Goal: Task Accomplishment & Management: Manage account settings

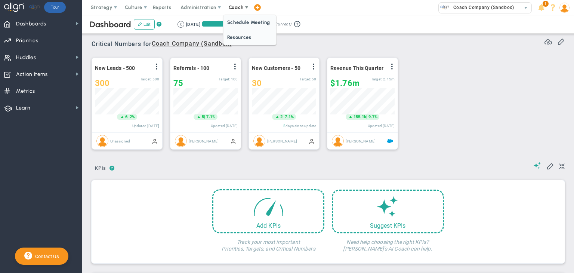
scroll to position [26, 64]
click at [242, 22] on span "Schedule Meeting" at bounding box center [250, 22] width 53 height 15
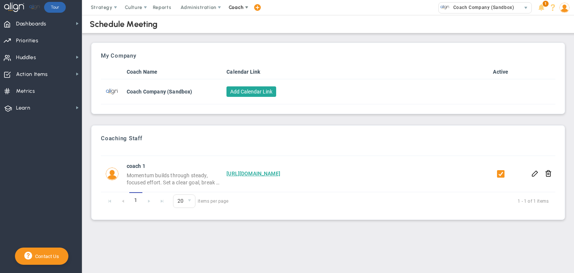
click at [230, 2] on span "Coach" at bounding box center [236, 7] width 27 height 15
click at [236, 37] on span "Resources" at bounding box center [250, 37] width 53 height 15
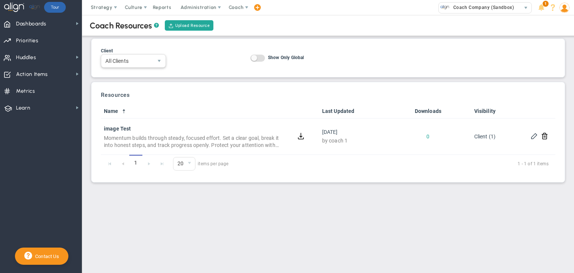
click at [155, 63] on span "select" at bounding box center [159, 61] width 13 height 13
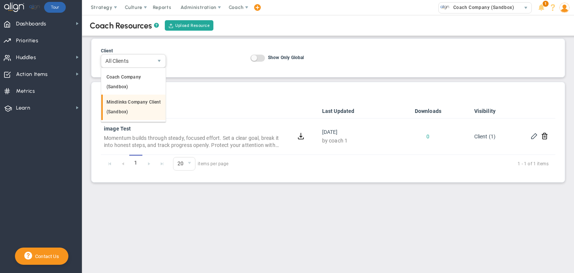
click at [154, 108] on li "Mindlinks Company Client (Sandbox)" at bounding box center [133, 107] width 64 height 25
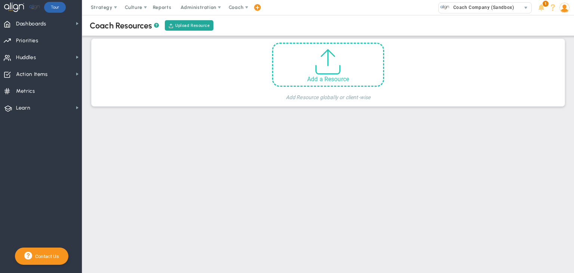
click at [288, 58] on div "Add a Resource" at bounding box center [328, 65] width 112 height 44
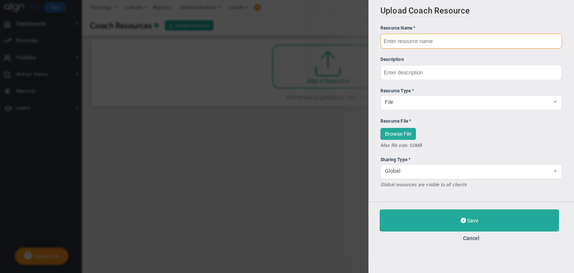
click at [407, 36] on input "text" at bounding box center [472, 41] width 182 height 15
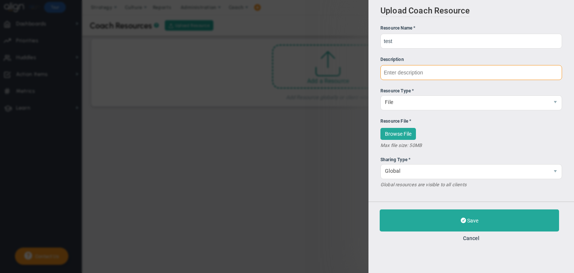
click at [422, 73] on input "text" at bounding box center [472, 72] width 182 height 15
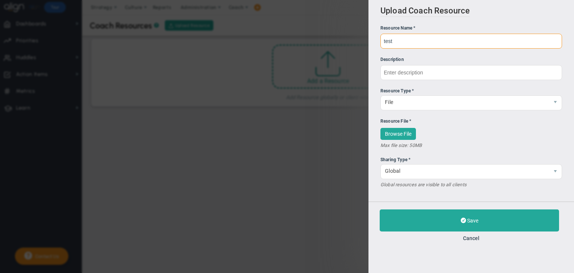
click at [400, 43] on input "test" at bounding box center [472, 41] width 182 height 15
type input "test resource"
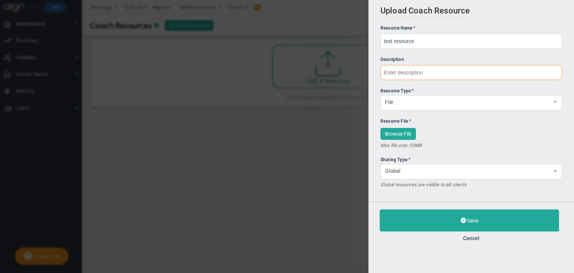
click at [412, 72] on input "text" at bounding box center [472, 72] width 182 height 15
click at [405, 73] on input "text" at bounding box center [472, 72] width 182 height 15
paste input "Progress loves clarity and rhythm. Define a simple target, list the next 3 acti…"
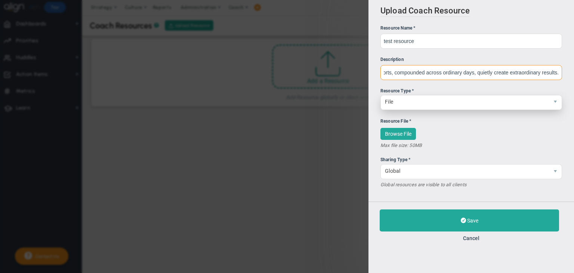
type input "Progress loves clarity and rhythm. Define a simple target, list the next 3 acti…"
click at [412, 97] on span "File" at bounding box center [465, 101] width 168 height 13
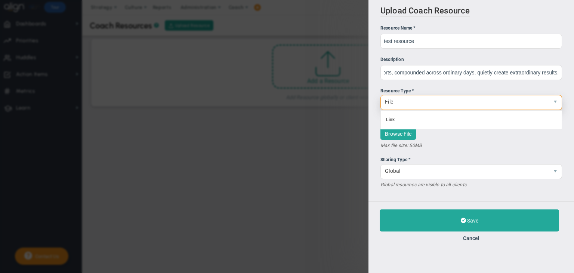
scroll to position [0, 0]
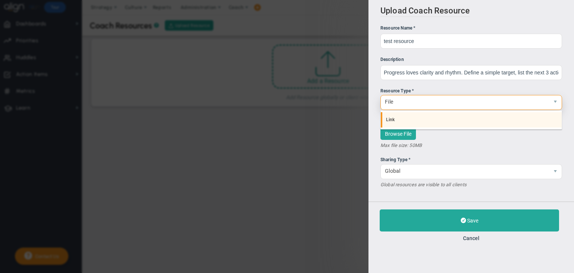
click at [402, 116] on li "Link" at bounding box center [471, 120] width 181 height 16
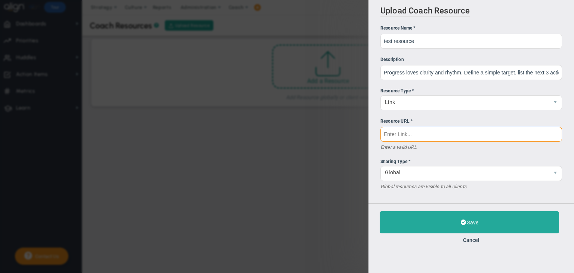
click at [403, 132] on input "text" at bounding box center [472, 134] width 182 height 15
click at [407, 137] on input "text" at bounding box center [472, 134] width 182 height 15
paste input "[URL][DOMAIN_NAME]"
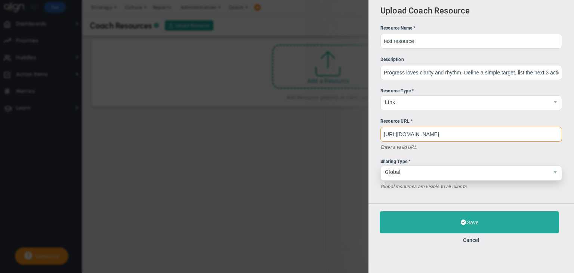
type input "[URL][DOMAIN_NAME]"
click at [425, 176] on span "Global" at bounding box center [465, 172] width 168 height 13
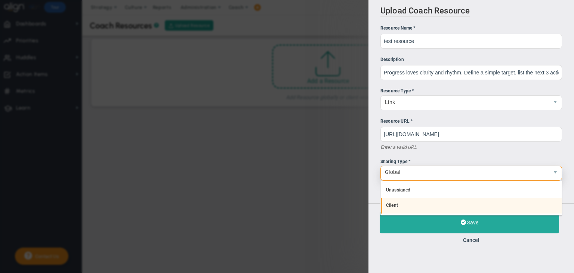
click at [415, 200] on li "Client" at bounding box center [471, 206] width 181 height 16
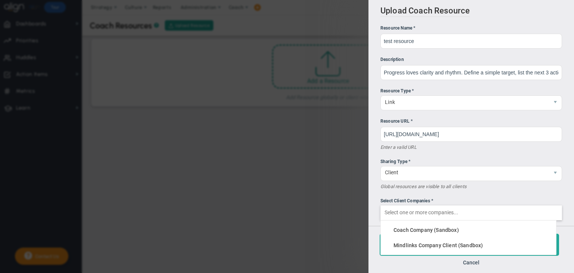
click at [416, 209] on input "Select Client Companies * Coach Company (Sandbox) Mindlinks Company Client (San…" at bounding box center [471, 212] width 181 height 13
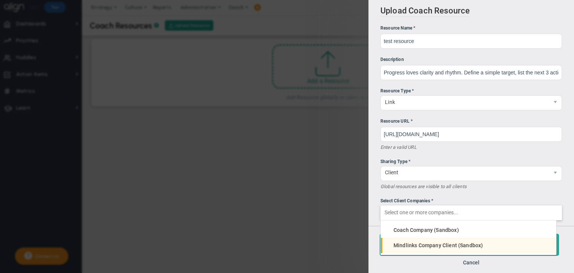
click at [433, 243] on span "Mindlinks Company Client (Sandbox)" at bounding box center [438, 245] width 89 height 5
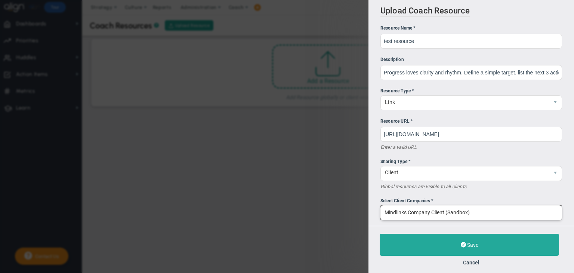
click at [429, 223] on div "Upload Coach Resource Resource Name * test resource Description Resource Type *…" at bounding box center [472, 113] width 206 height 226
click at [429, 217] on input "Select Client Companies * Mindlinks Company Client (Sandbox) Coach Company (San…" at bounding box center [471, 212] width 181 height 13
click at [471, 202] on div "Select Client Companies *" at bounding box center [472, 200] width 182 height 7
click at [471, 206] on input "Select Client Companies * Mindlinks Company Client (Sandbox) Coach Company (San…" at bounding box center [471, 212] width 181 height 13
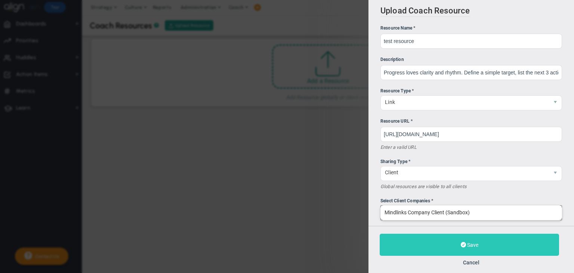
click at [471, 246] on span "Save" at bounding box center [472, 245] width 11 height 6
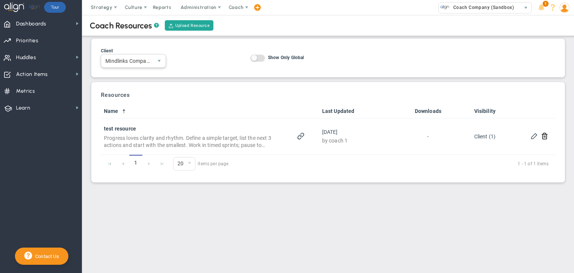
click at [154, 61] on span "select" at bounding box center [159, 61] width 13 height 13
click at [149, 78] on li "All Clients" at bounding box center [133, 78] width 64 height 16
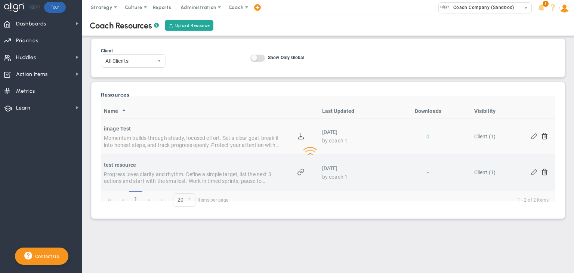
click at [301, 172] on div "Loading... Name Last Updated Downloads Visibility image Test Momentum builds th…" at bounding box center [328, 156] width 455 height 105
click at [300, 172] on span at bounding box center [300, 171] width 7 height 7
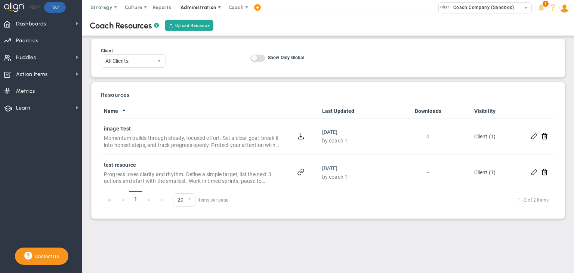
click at [190, 6] on span "Administration" at bounding box center [199, 7] width 36 height 6
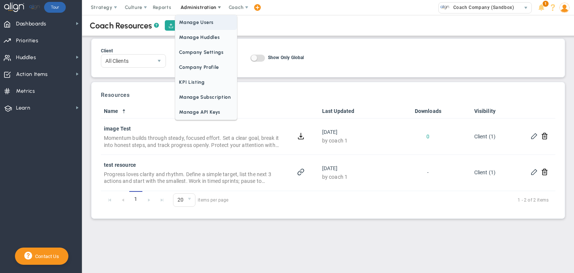
click at [202, 23] on span "Manage Users" at bounding box center [205, 22] width 61 height 15
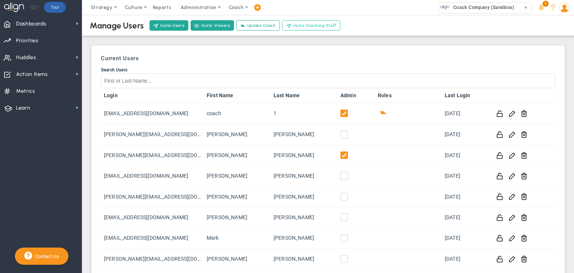
click at [314, 26] on span "Invite Coaching Staff" at bounding box center [314, 25] width 43 height 6
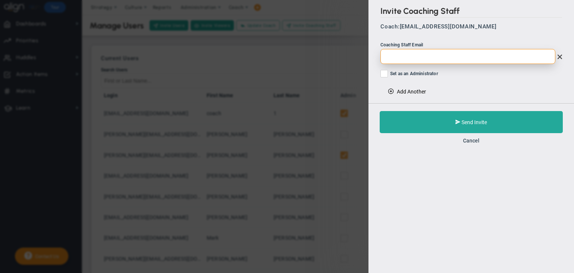
click at [407, 56] on input "email" at bounding box center [468, 56] width 175 height 15
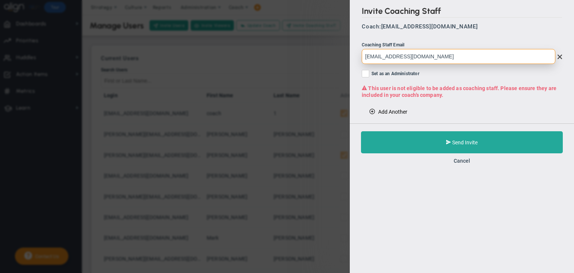
type input "[EMAIL_ADDRESS][DOMAIN_NAME]"
drag, startPoint x: 438, startPoint y: 58, endPoint x: 361, endPoint y: 56, distance: 77.4
click at [361, 56] on div "Invite Coaching Staff Coach: [EMAIL_ADDRESS][DOMAIN_NAME] Coaching Staff Email …" at bounding box center [462, 61] width 224 height 123
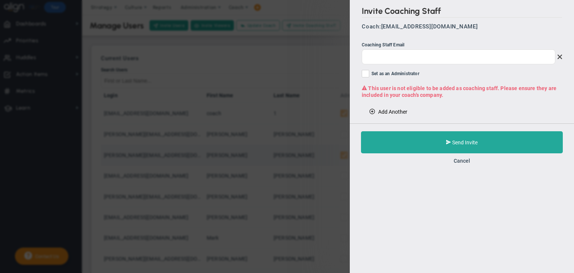
drag, startPoint x: 459, startPoint y: 160, endPoint x: 452, endPoint y: 158, distance: 7.4
click at [459, 159] on button "Cancel" at bounding box center [462, 161] width 16 height 6
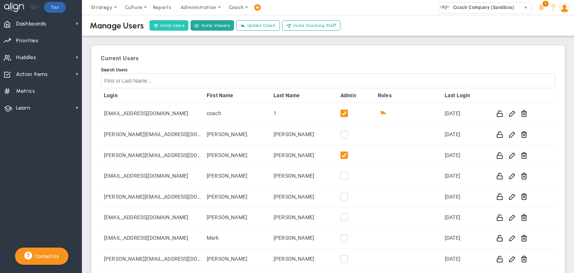
click at [169, 25] on button "Invite Users" at bounding box center [169, 25] width 39 height 10
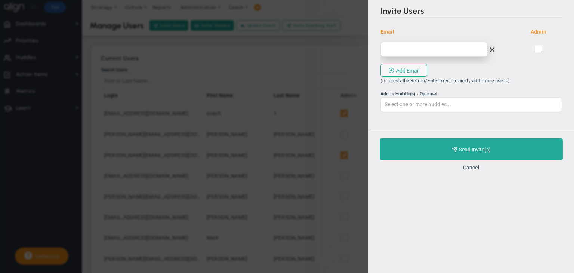
click at [432, 47] on input "email" at bounding box center [434, 49] width 107 height 15
type input "[EMAIL_ADDRESS][DOMAIN_NAME]"
drag, startPoint x: 538, startPoint y: 47, endPoint x: 528, endPoint y: 56, distance: 13.0
click at [538, 46] on input "checkbox" at bounding box center [539, 49] width 5 height 7
checkbox input "true"
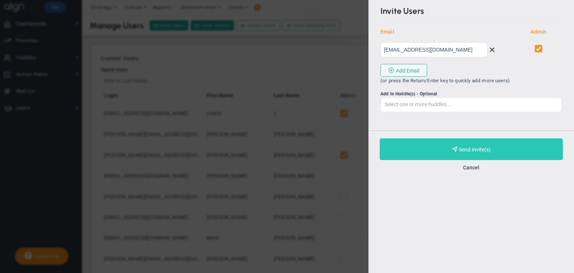
click at [476, 148] on span "Purchase and Send Invite(s)" at bounding box center [475, 150] width 32 height 6
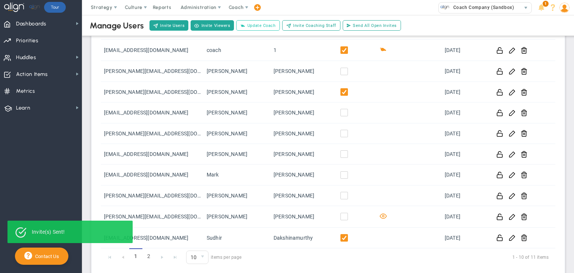
scroll to position [147, 0]
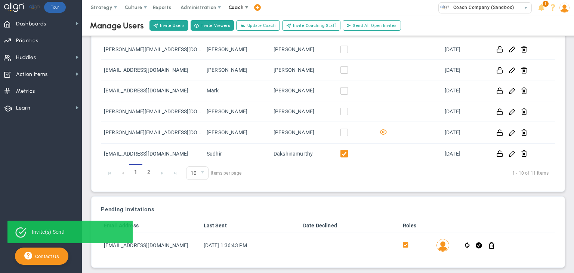
click at [236, 7] on span "Coach" at bounding box center [236, 7] width 15 height 6
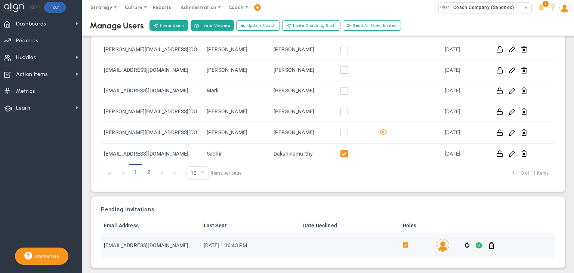
click at [476, 245] on span at bounding box center [479, 245] width 6 height 9
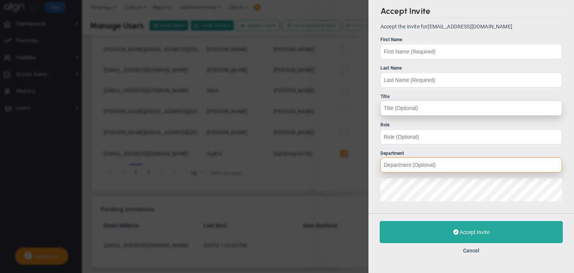
type input "[EMAIL_ADDRESS][DOMAIN_NAME]"
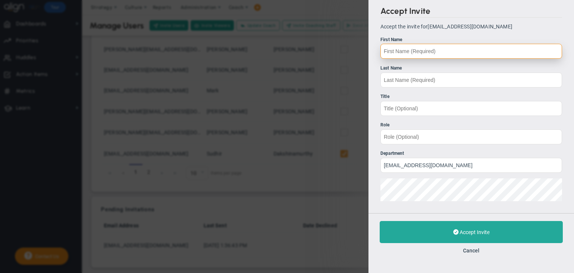
click at [423, 50] on input "First Name" at bounding box center [472, 51] width 182 height 15
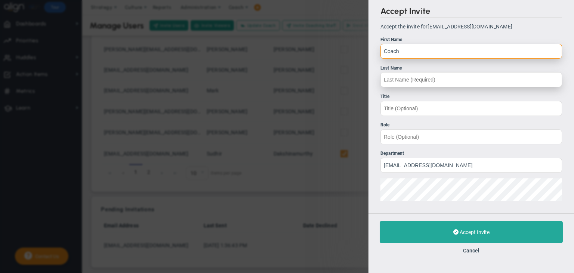
type input "Coach"
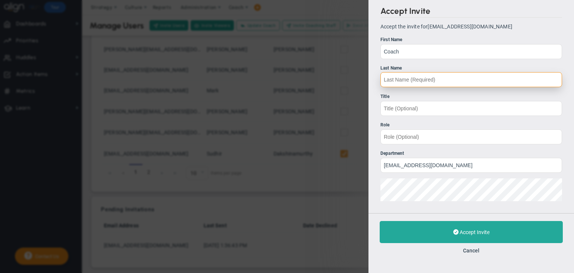
click at [416, 81] on input "Last Name" at bounding box center [472, 79] width 182 height 15
type input "1"
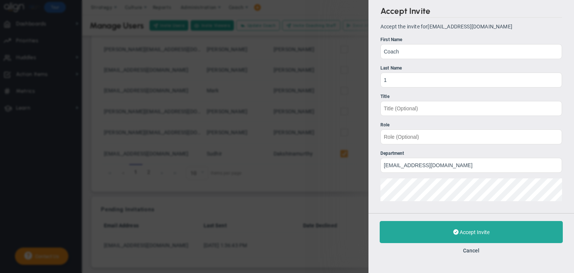
click at [376, 193] on div "Accept Invite Accept the invite for [EMAIL_ADDRESS][DOMAIN_NAME] First Name Coa…" at bounding box center [472, 106] width 206 height 213
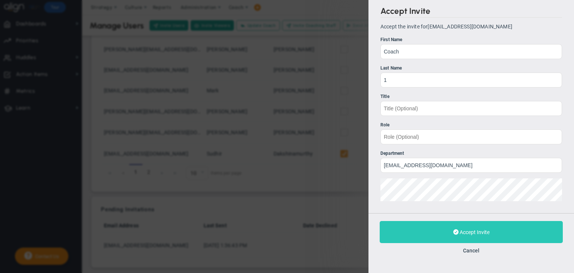
click at [452, 232] on button "Accept Invite" at bounding box center [471, 232] width 183 height 22
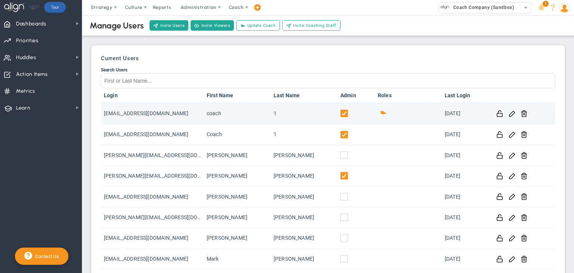
click at [158, 111] on td "[EMAIL_ADDRESS][DOMAIN_NAME]" at bounding box center [152, 113] width 103 height 21
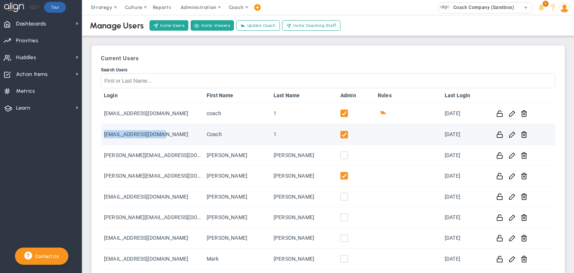
drag, startPoint x: 170, startPoint y: 139, endPoint x: 101, endPoint y: 130, distance: 70.1
click at [101, 130] on td "[EMAIL_ADDRESS][DOMAIN_NAME]" at bounding box center [152, 134] width 103 height 21
copy td "[EMAIL_ADDRESS][DOMAIN_NAME]"
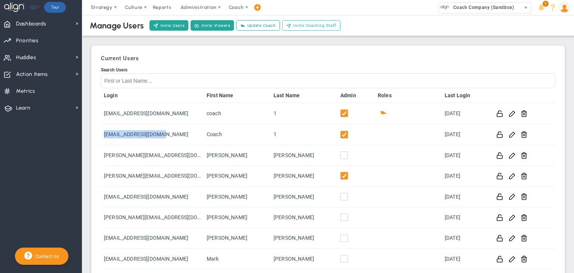
click at [326, 29] on button "Invite Coaching Staff" at bounding box center [311, 25] width 58 height 10
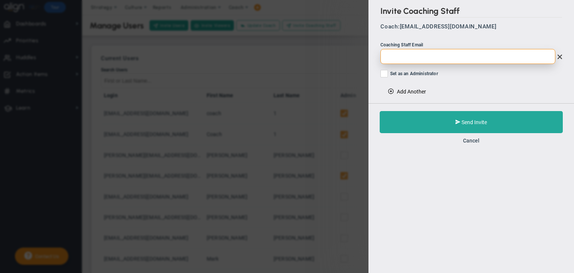
click at [393, 52] on input "email" at bounding box center [468, 56] width 175 height 15
paste input "[EMAIL_ADDRESS][DOMAIN_NAME]"
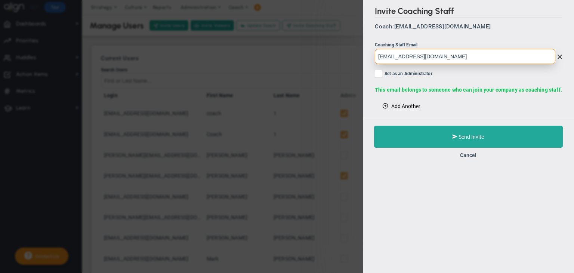
type input "[EMAIL_ADDRESS][DOMAIN_NAME]"
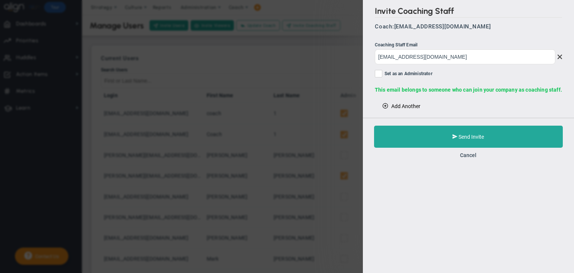
click at [383, 72] on label "Set as an Administrator" at bounding box center [468, 74] width 187 height 9
click at [382, 72] on input "Set as an Administrator" at bounding box center [379, 74] width 5 height 7
checkbox input "true"
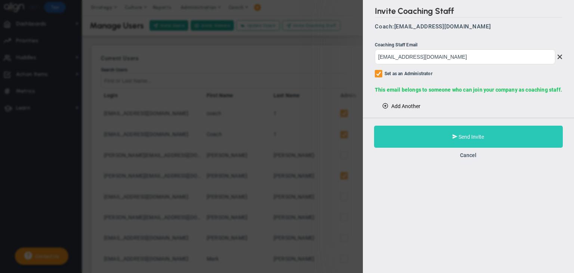
click at [433, 144] on button "Send Invite" at bounding box center [468, 137] width 189 height 22
